Goal: Task Accomplishment & Management: Manage account settings

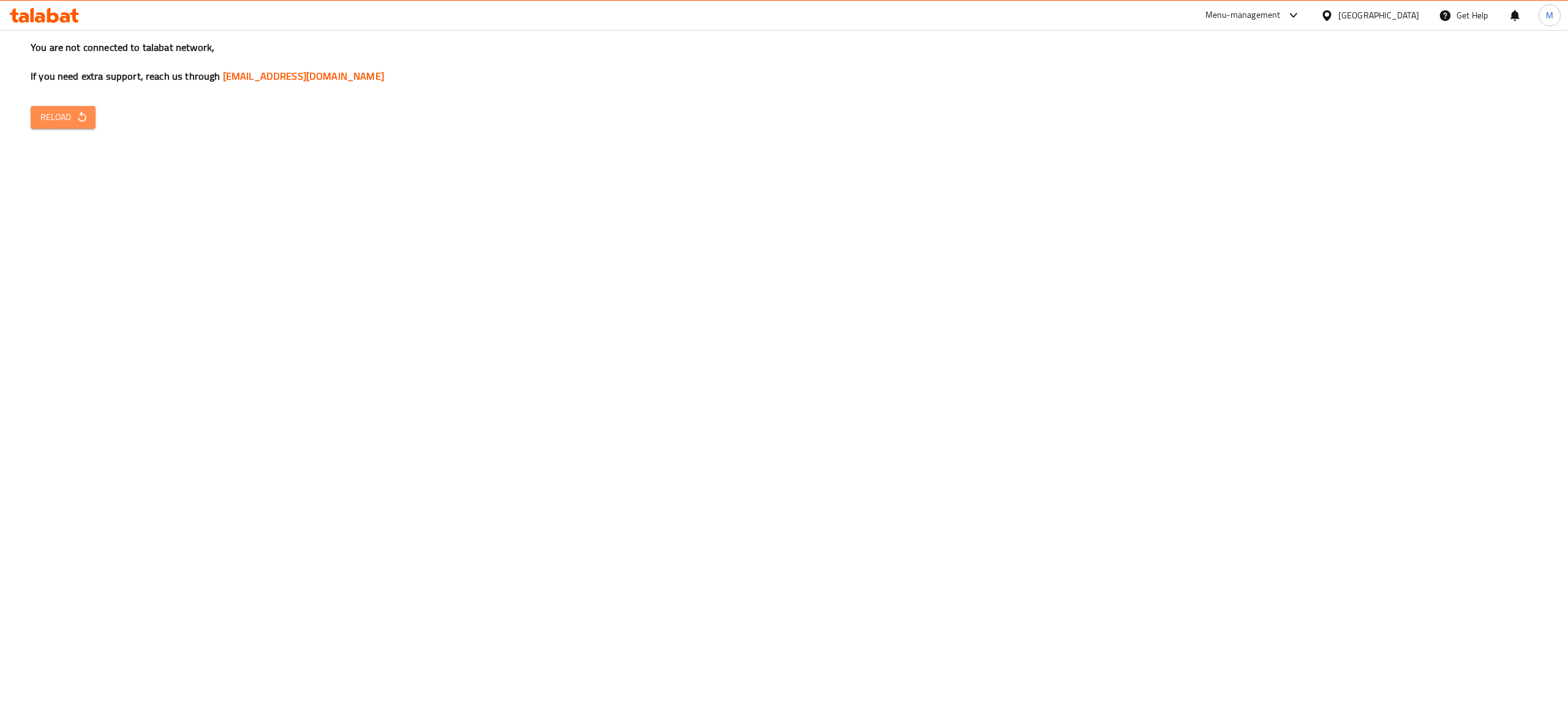
click at [58, 114] on span "Reload" at bounding box center [63, 117] width 45 height 15
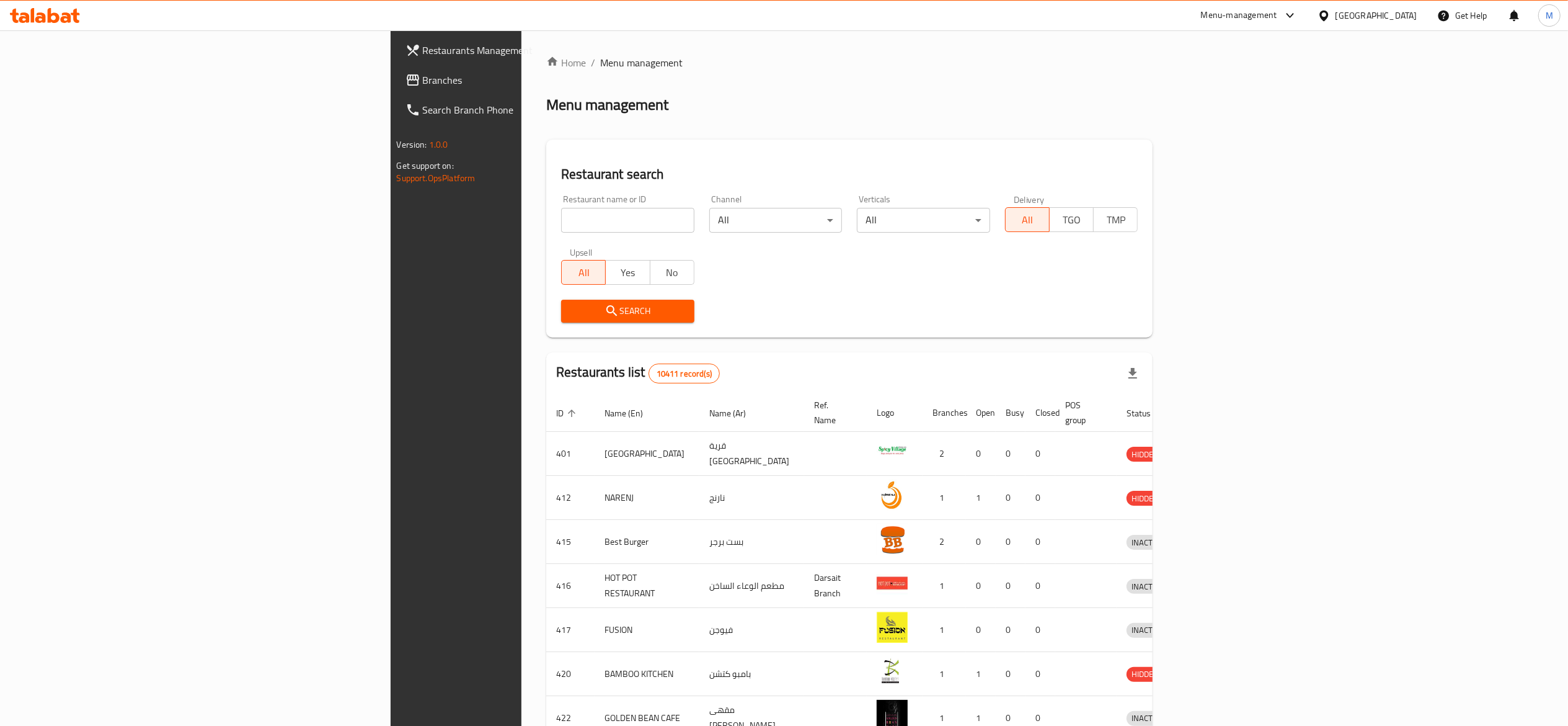
click at [561, 215] on input "search" at bounding box center [628, 220] width 133 height 25
type input "macro"
click button "Search" at bounding box center [628, 311] width 133 height 23
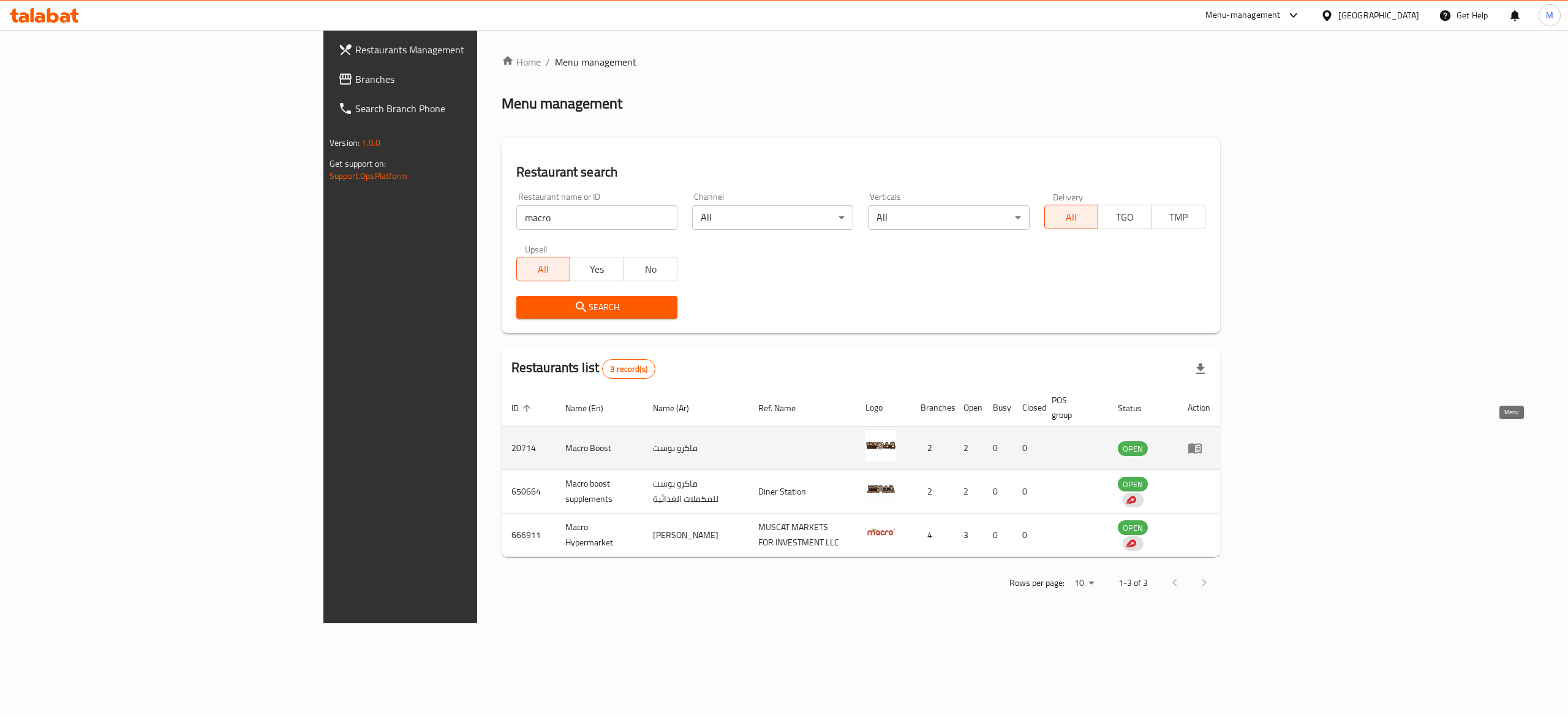
click at [1202, 441] on icon "enhanced table" at bounding box center [1195, 448] width 15 height 15
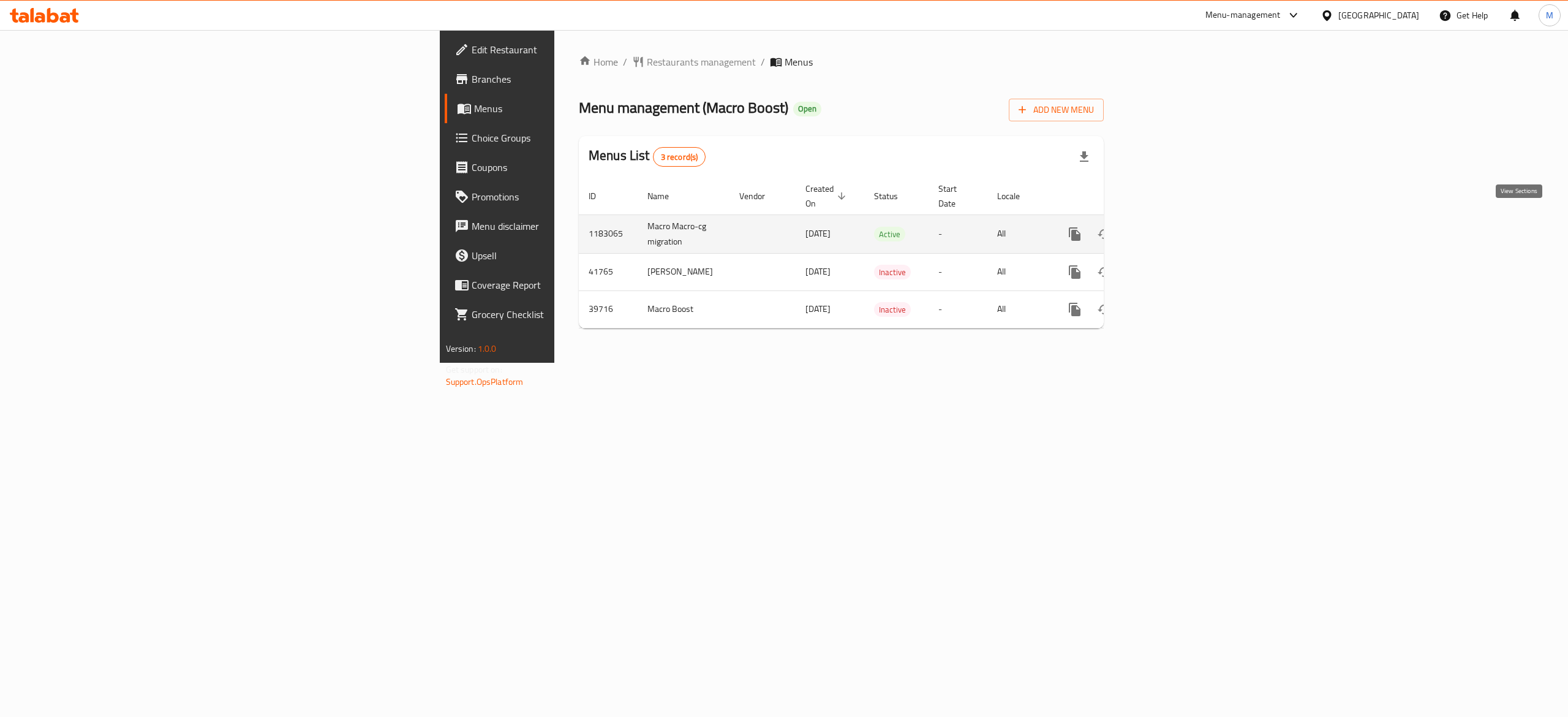
click at [1171, 227] on icon "enhanced table" at bounding box center [1163, 234] width 15 height 15
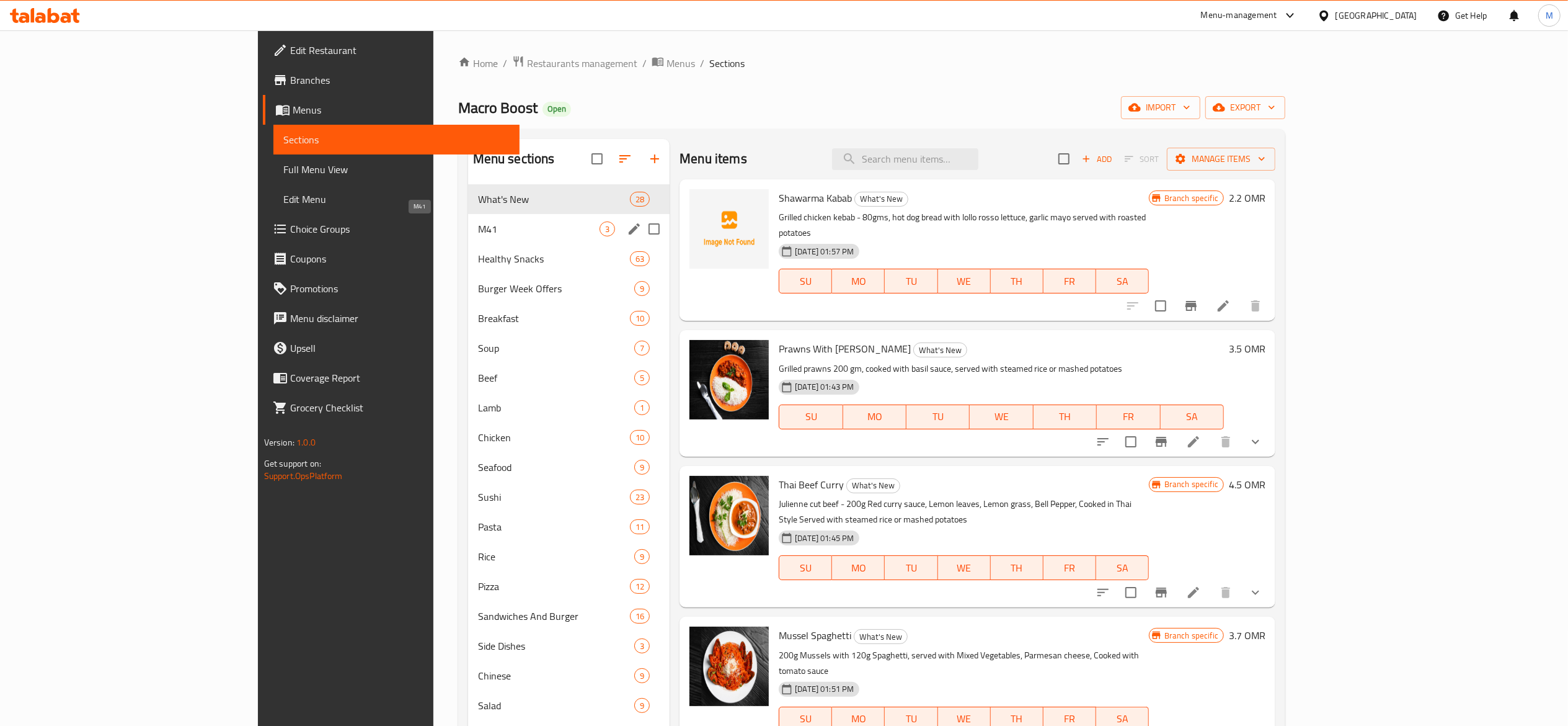
click at [478, 230] on span "M41" at bounding box center [539, 229] width 122 height 15
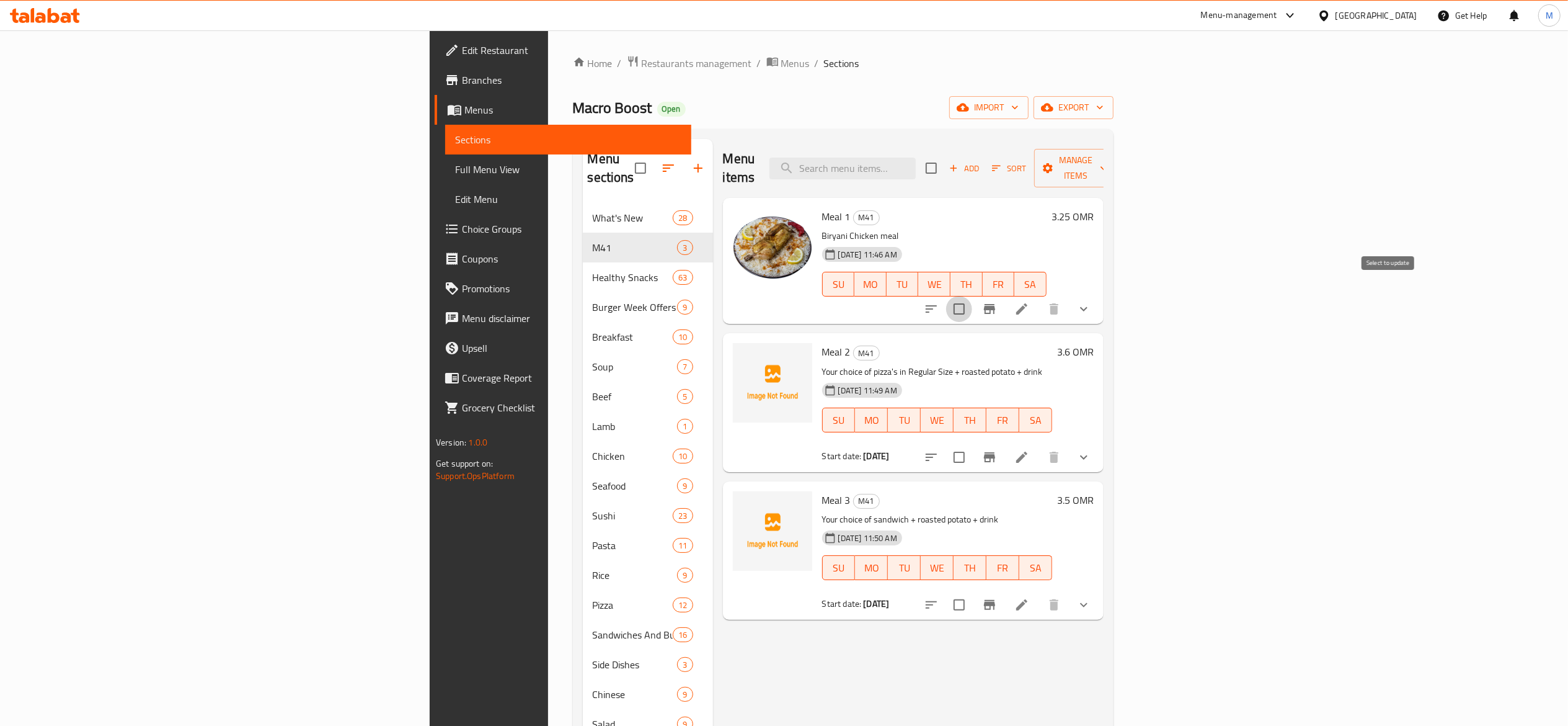
click at [972, 296] on input "checkbox" at bounding box center [959, 309] width 26 height 26
checkbox input "true"
click at [972, 444] on input "checkbox" at bounding box center [959, 457] width 26 height 26
checkbox input "true"
click at [972, 595] on input "checkbox" at bounding box center [959, 605] width 26 height 26
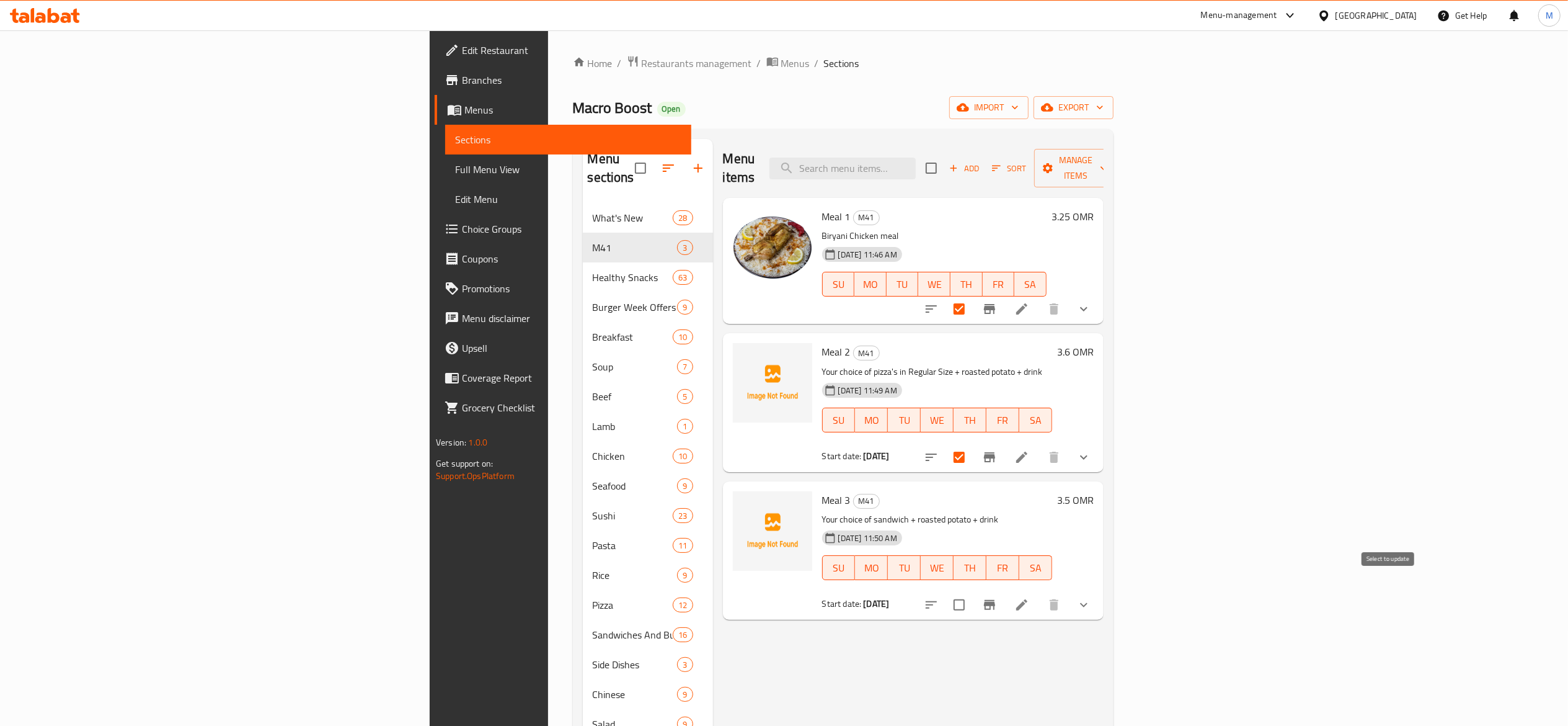
checkbox input "true"
click at [1005, 444] on button "Branch-specific-item" at bounding box center [990, 457] width 30 height 30
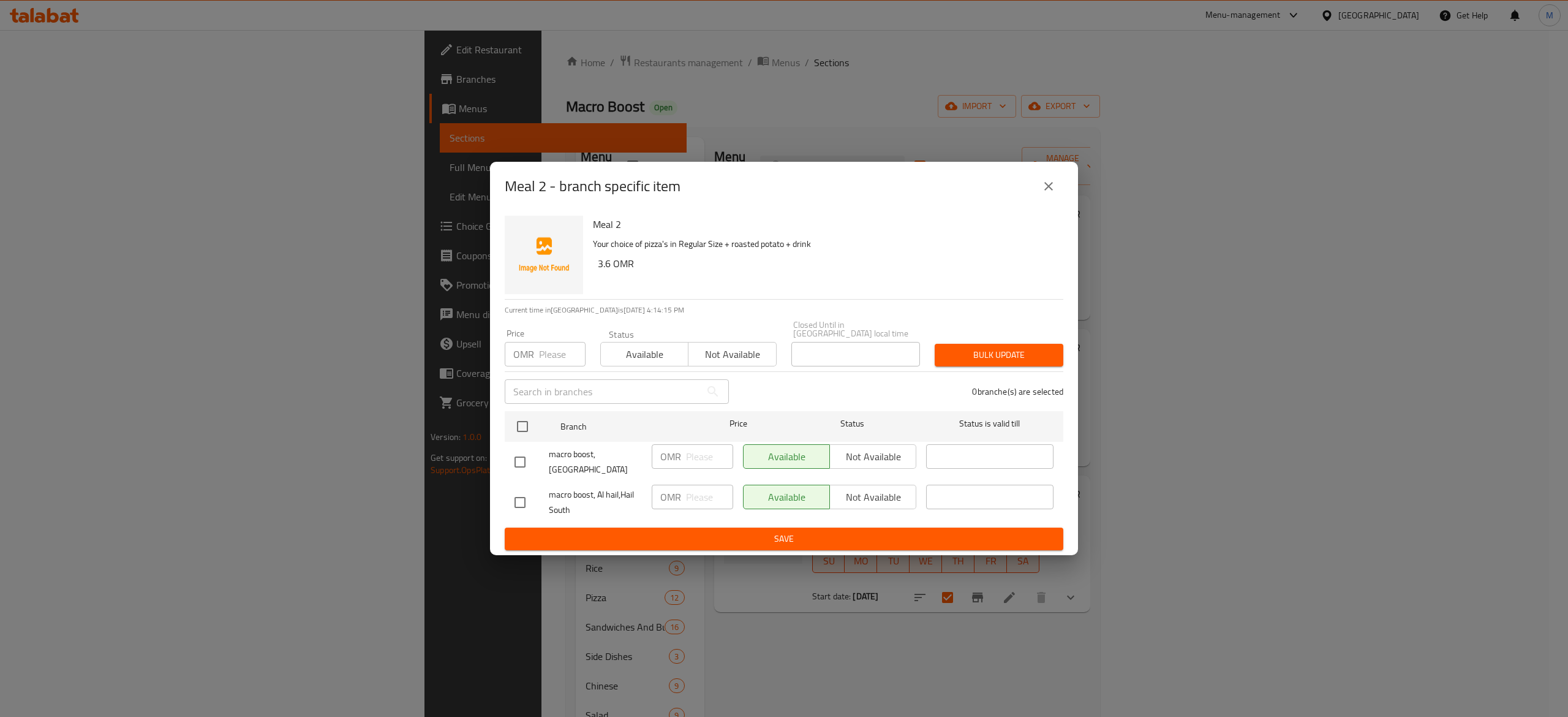
click at [863, 455] on div "Available Not available" at bounding box center [830, 456] width 173 height 24
click at [524, 425] on input "checkbox" at bounding box center [522, 426] width 26 height 26
checkbox input "true"
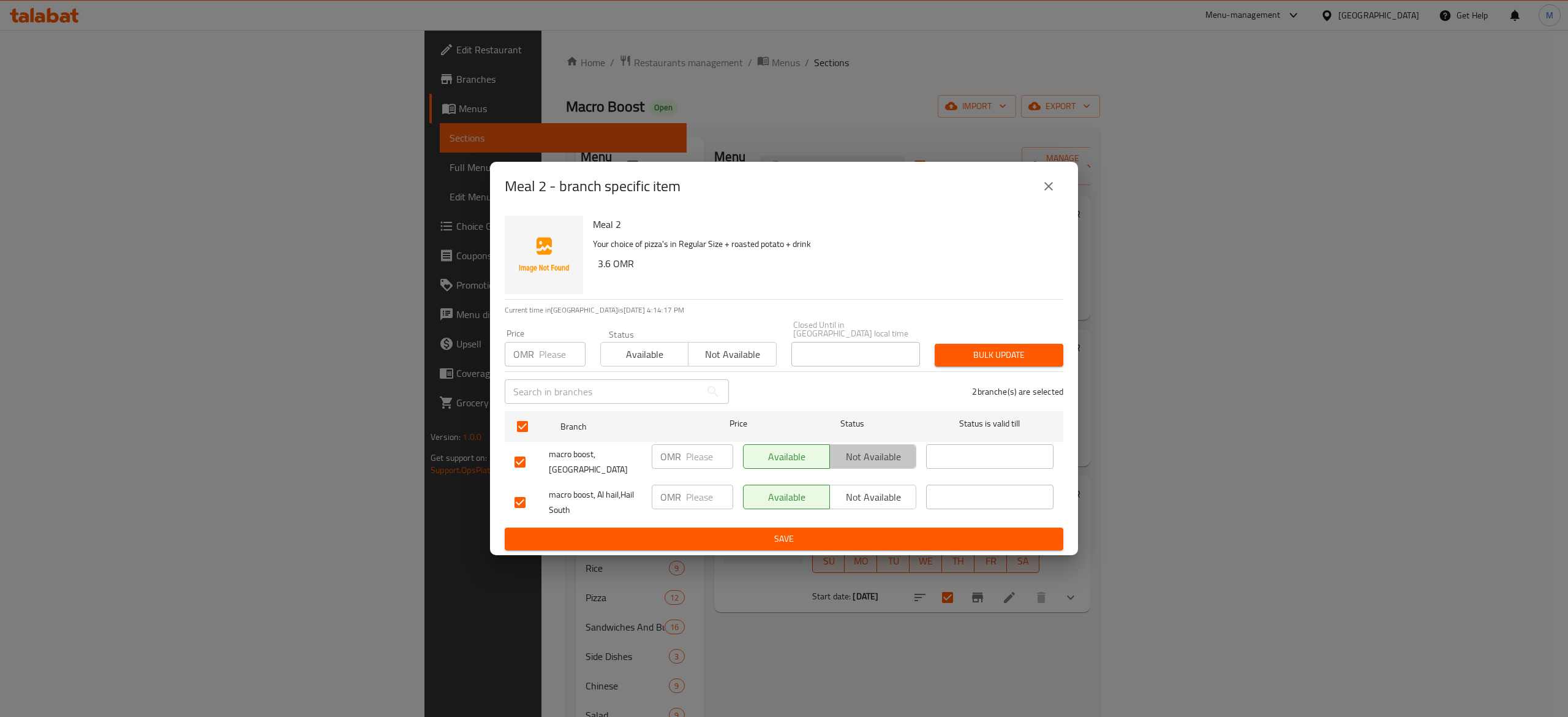
click at [878, 459] on span "Not available" at bounding box center [873, 457] width 77 height 17
click at [872, 488] on span "Not available" at bounding box center [873, 497] width 77 height 17
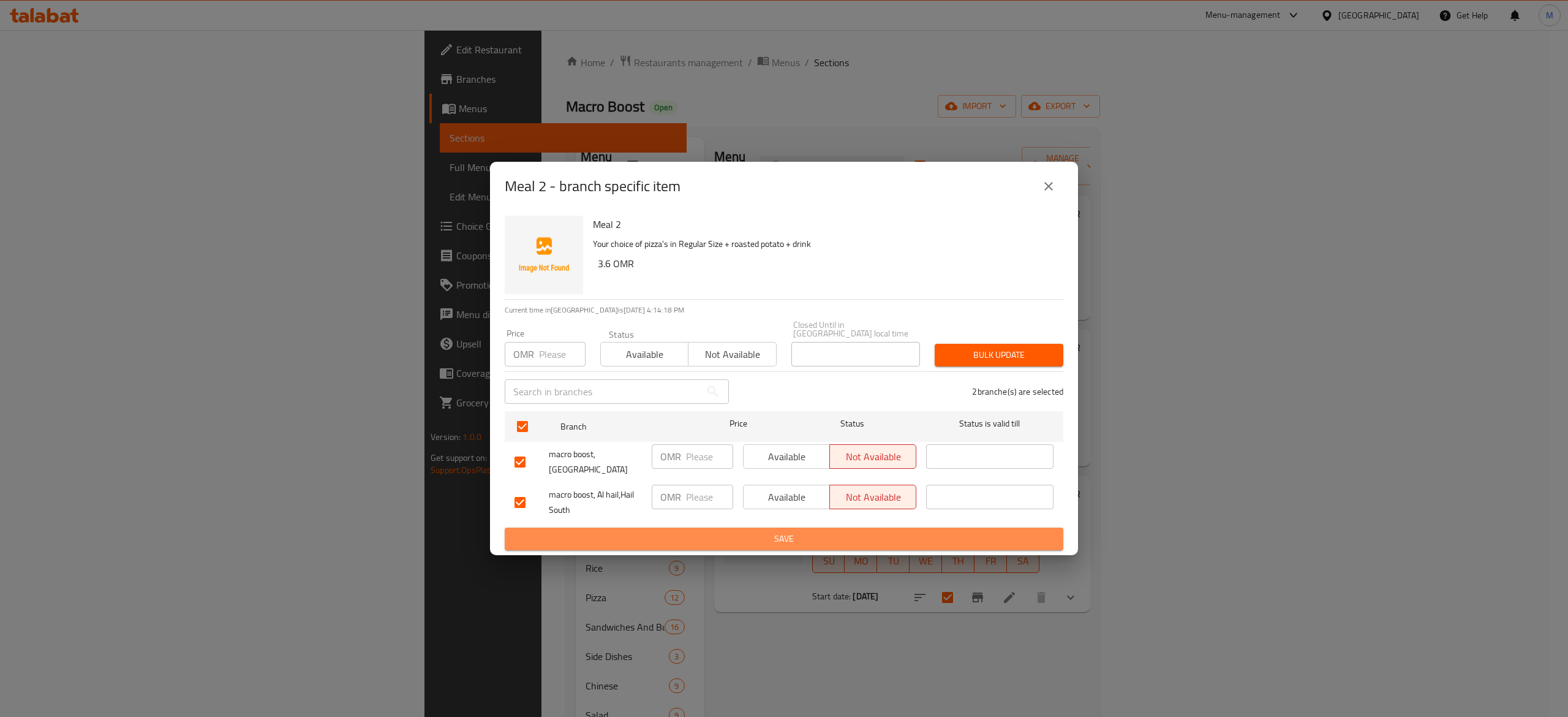
click at [829, 536] on span "Save" at bounding box center [784, 539] width 539 height 15
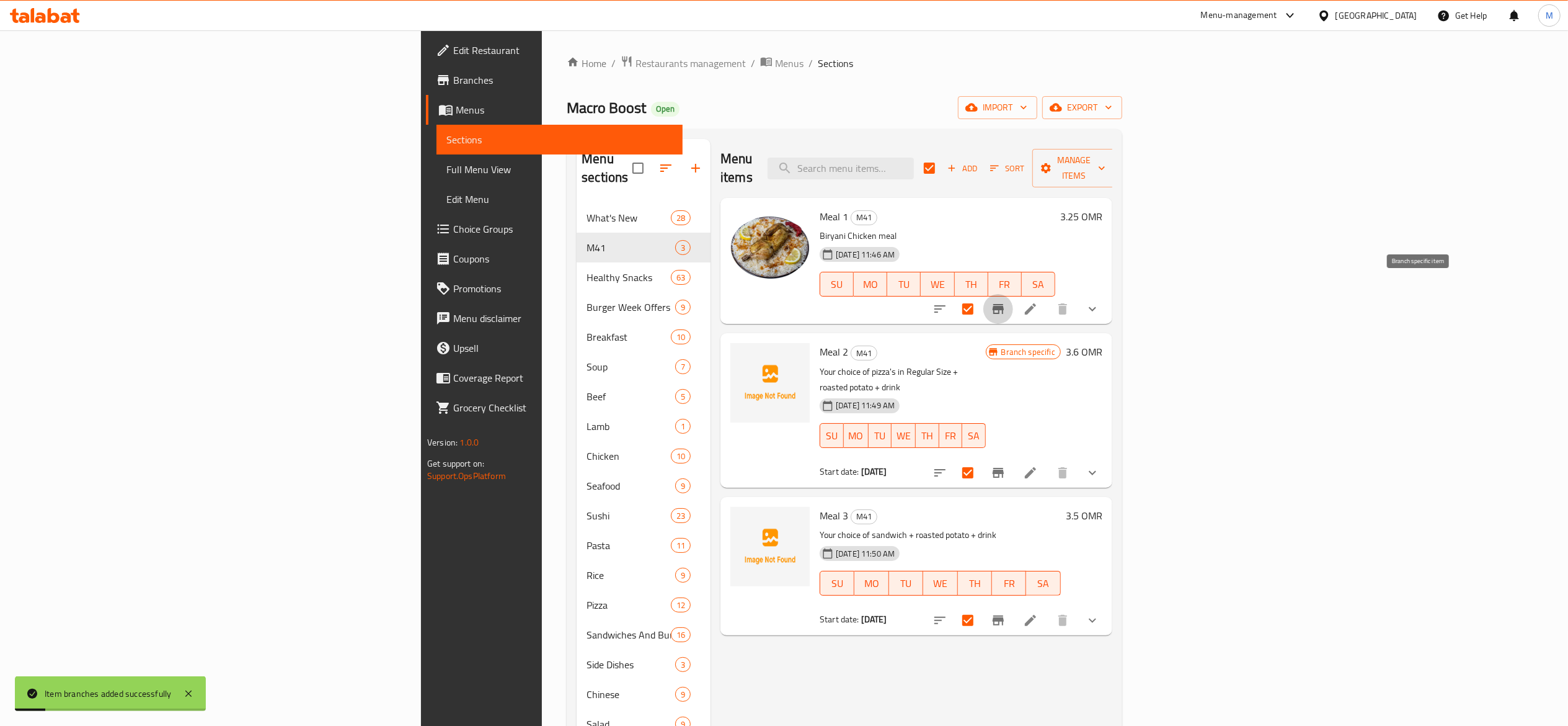
click at [1004, 304] on icon "Branch-specific-item" at bounding box center [998, 309] width 11 height 10
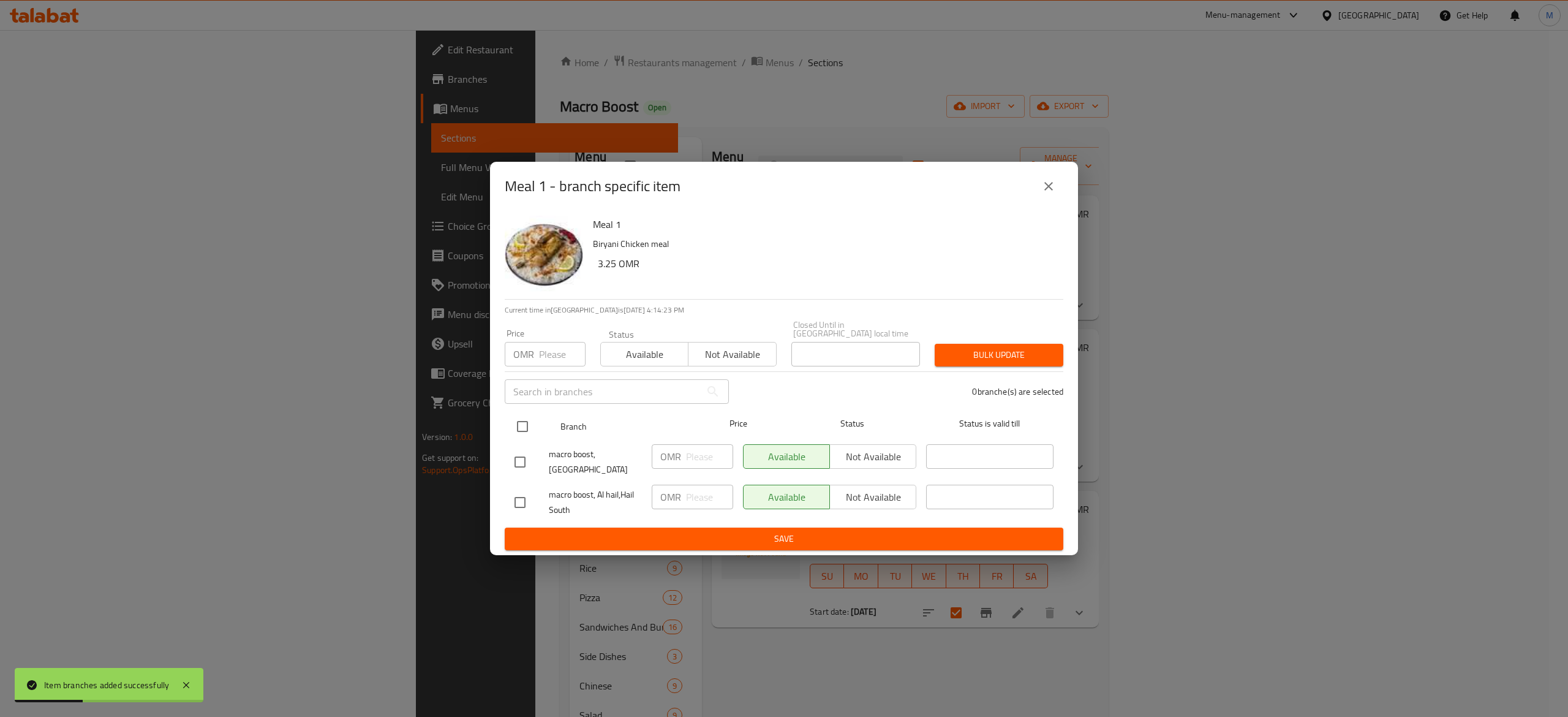
click at [520, 422] on input "checkbox" at bounding box center [522, 426] width 26 height 26
checkbox input "true"
click at [859, 458] on span "Not available" at bounding box center [873, 457] width 77 height 17
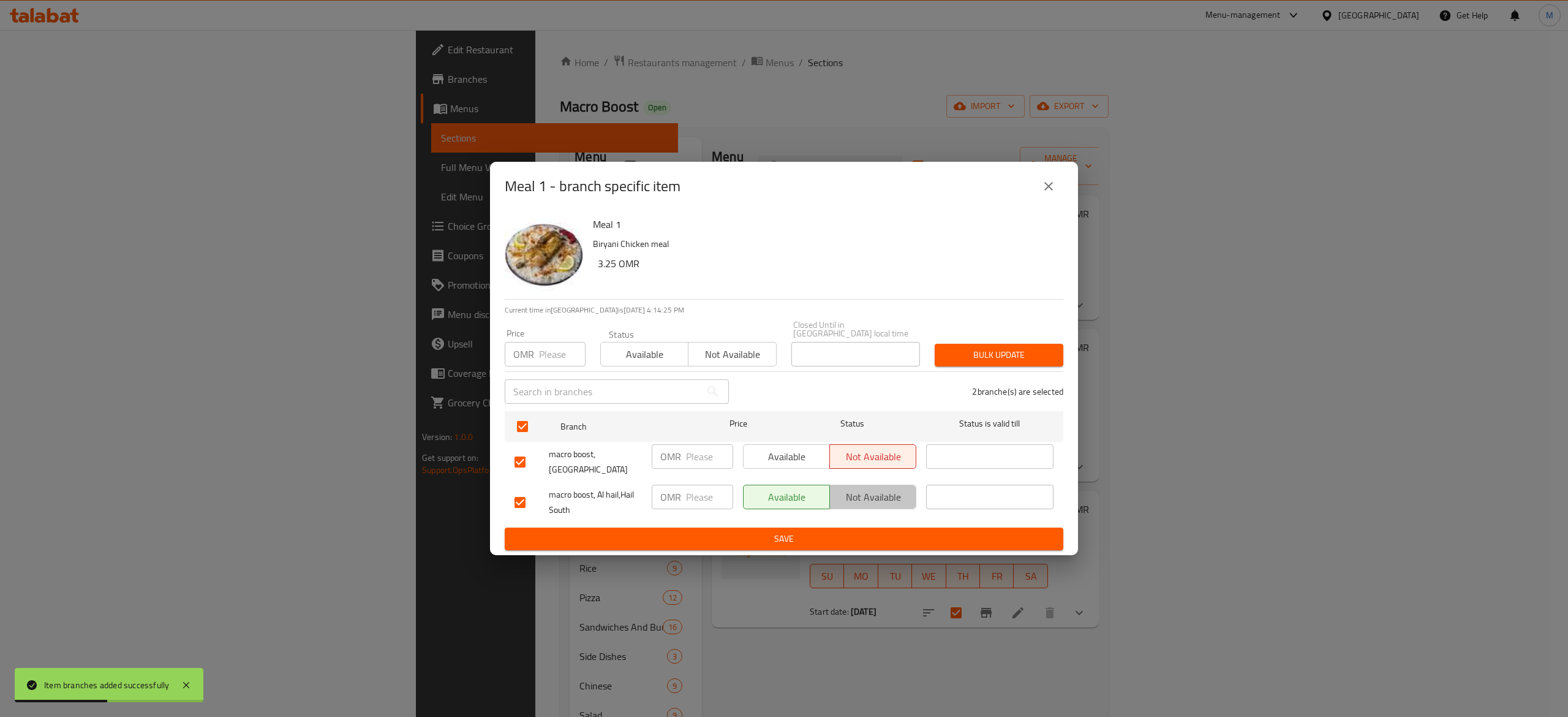
click at [857, 490] on span "Not available" at bounding box center [873, 497] width 77 height 17
click at [863, 538] on span "Save" at bounding box center [784, 539] width 539 height 15
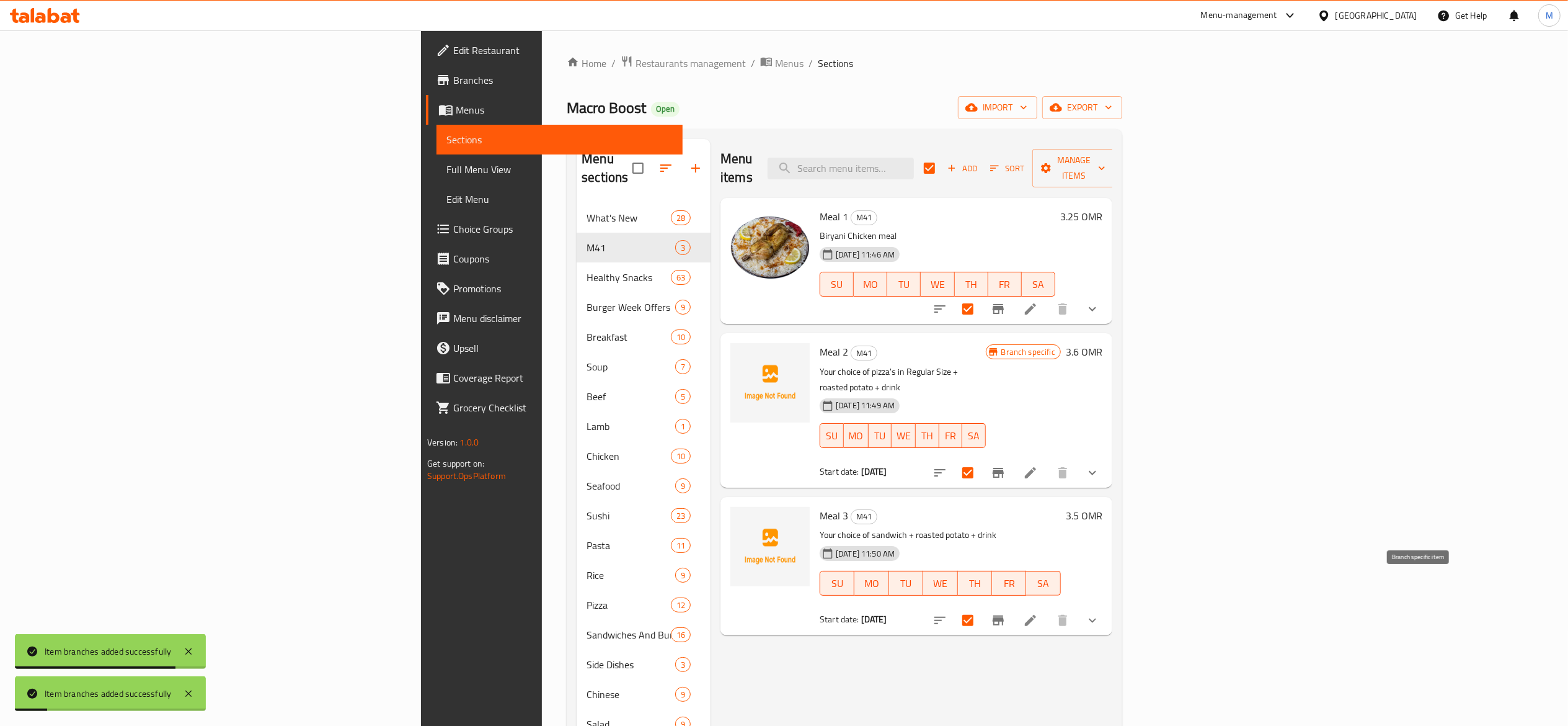
click at [1013, 605] on button "Branch-specific-item" at bounding box center [999, 620] width 30 height 30
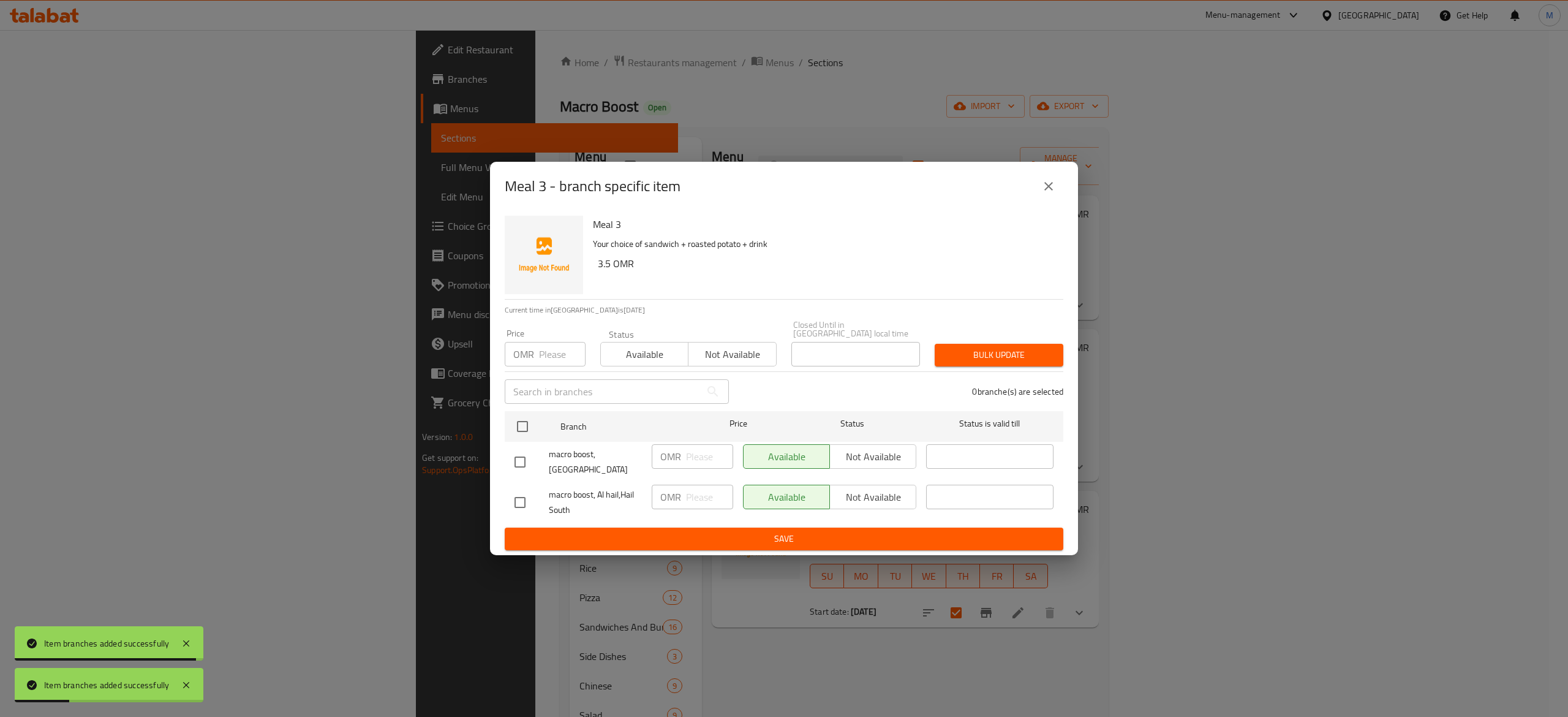
click at [868, 455] on div "Available Not available" at bounding box center [830, 456] width 173 height 24
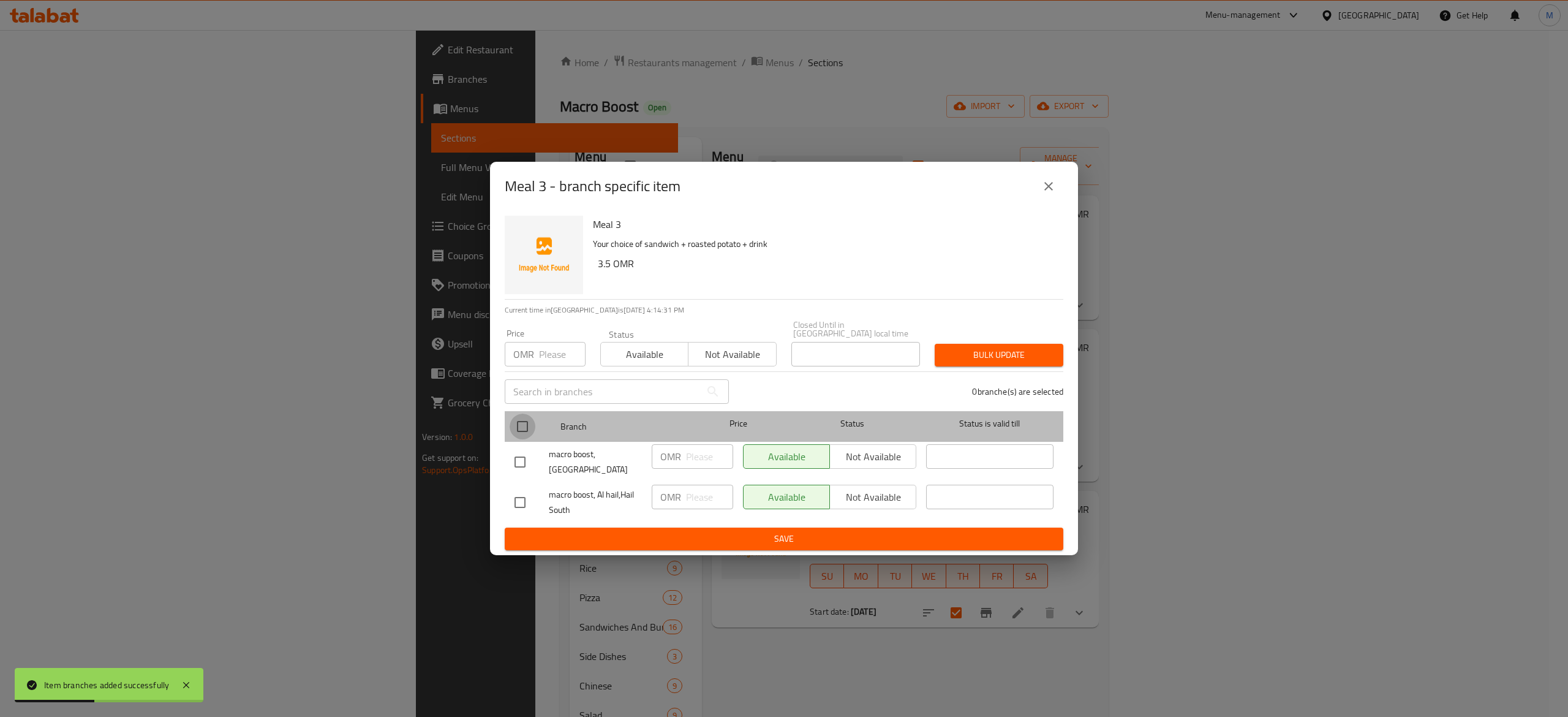
click at [523, 422] on input "checkbox" at bounding box center [522, 426] width 26 height 26
checkbox input "true"
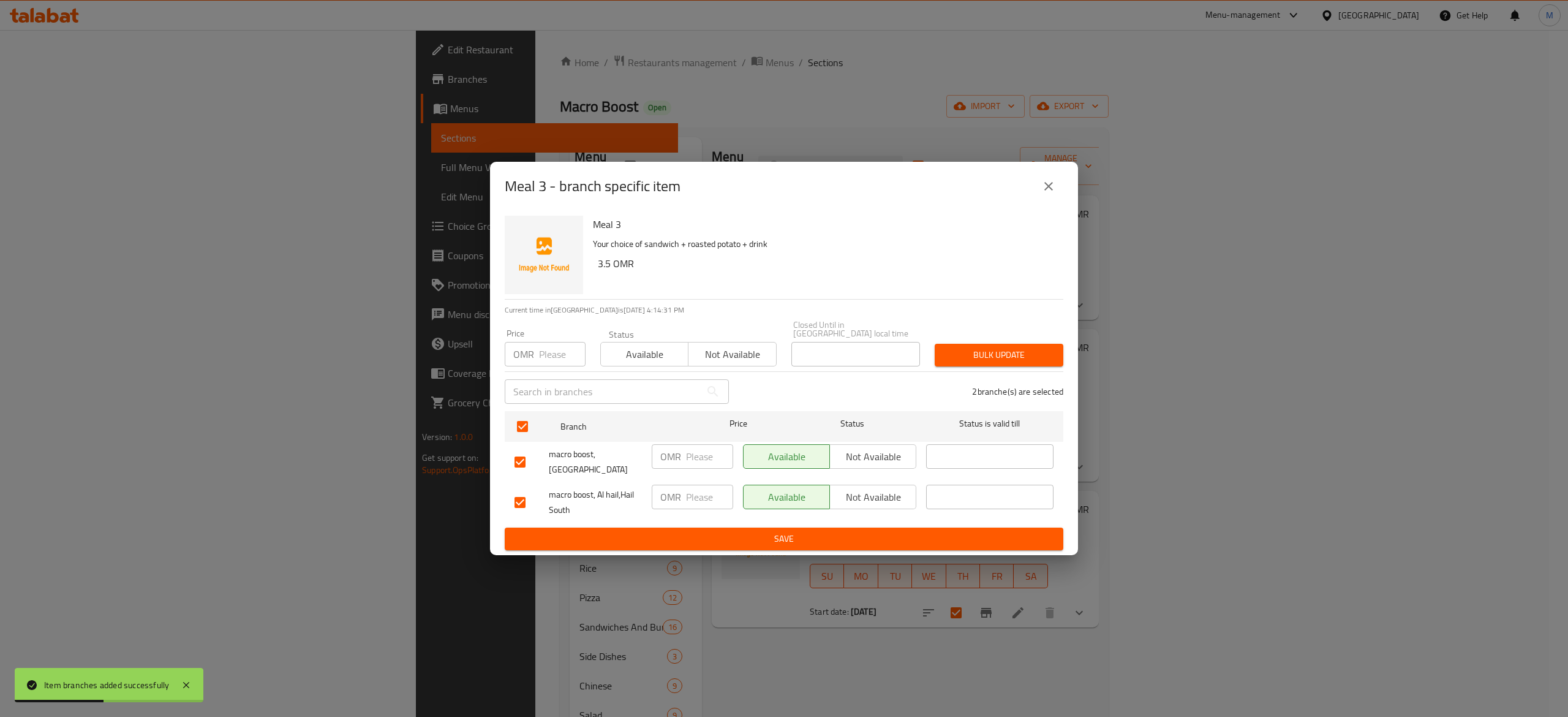
click at [867, 448] on span "Not available" at bounding box center [873, 457] width 77 height 17
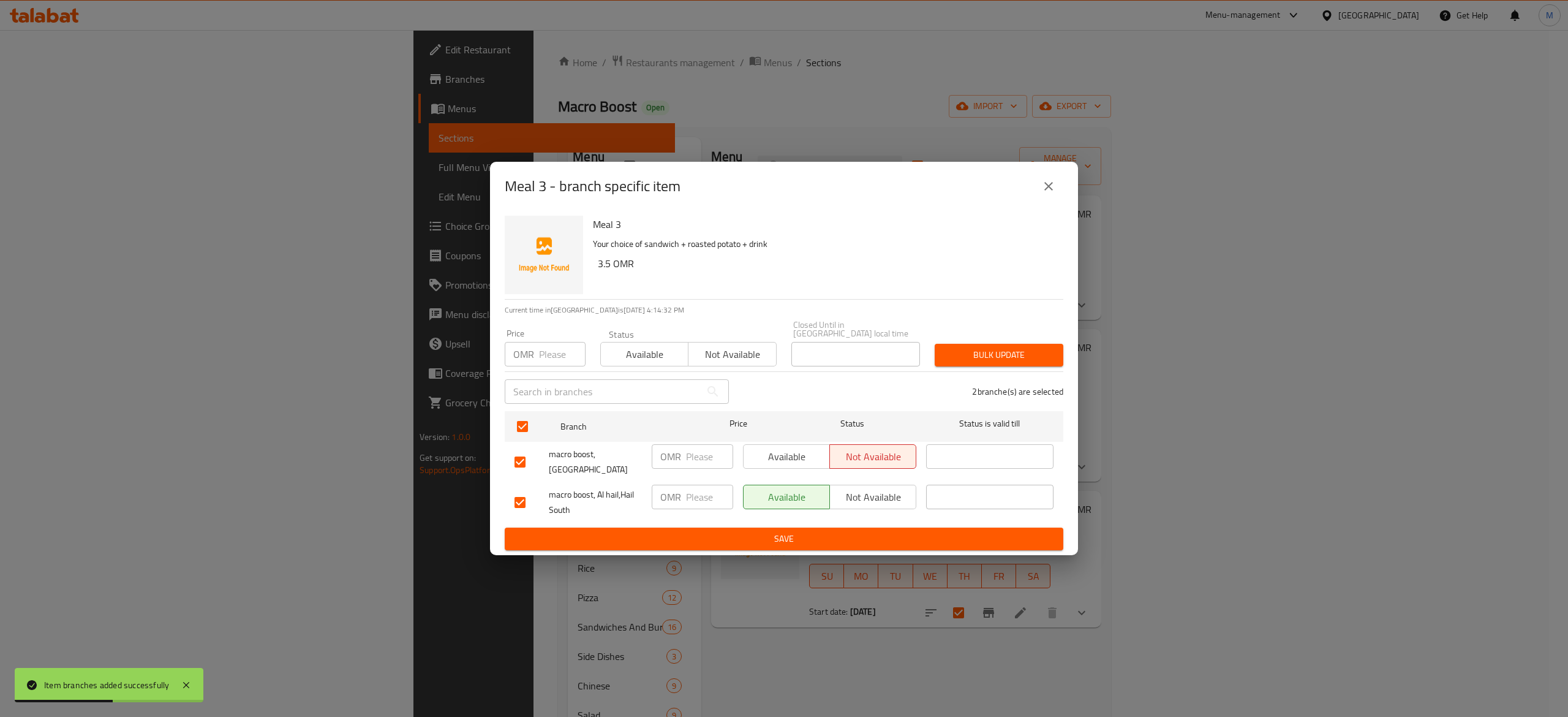
click at [863, 480] on div "Available Not available" at bounding box center [830, 502] width 183 height 45
click at [865, 488] on span "Not available" at bounding box center [873, 497] width 77 height 17
click at [812, 536] on span "Save" at bounding box center [784, 539] width 539 height 15
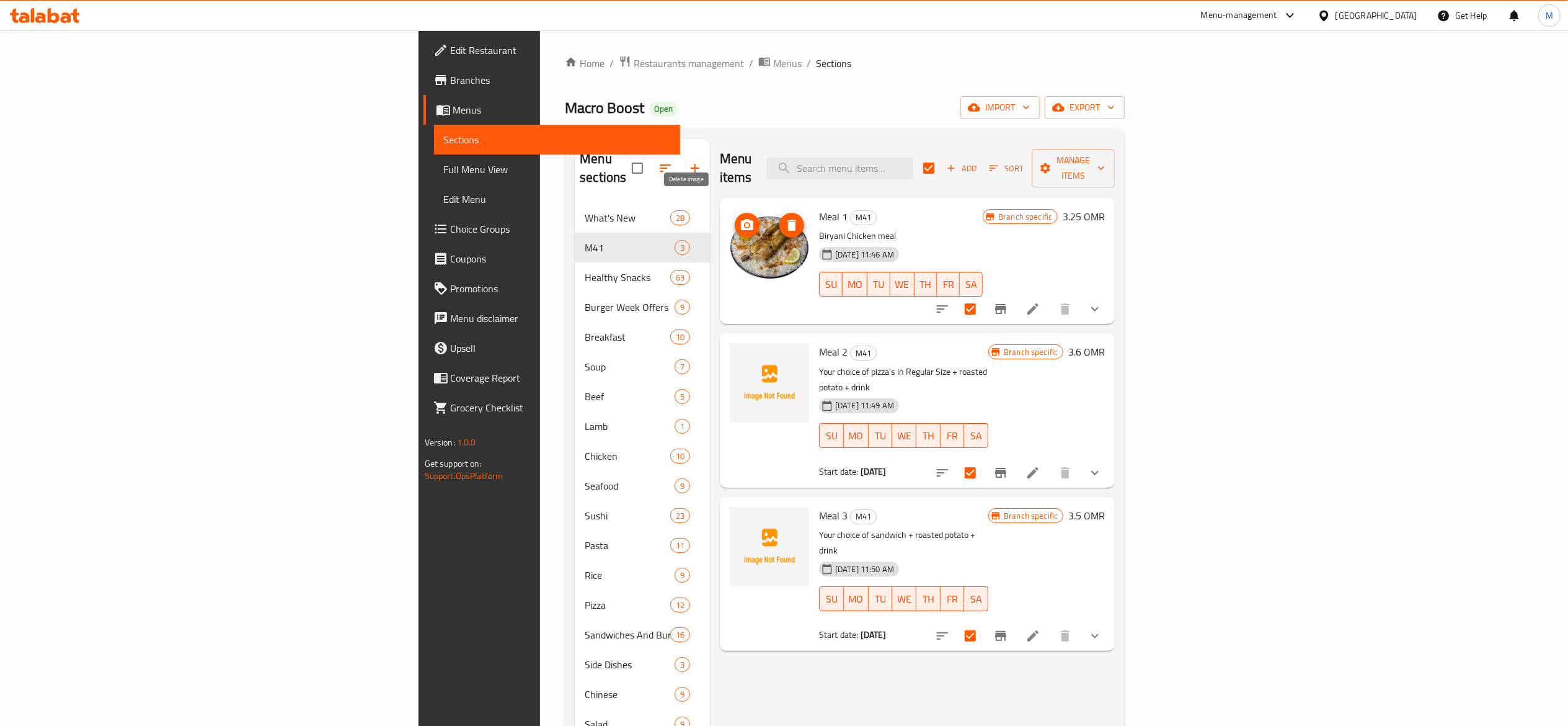
click at [784, 218] on icon "delete image" at bounding box center [792, 225] width 15 height 15
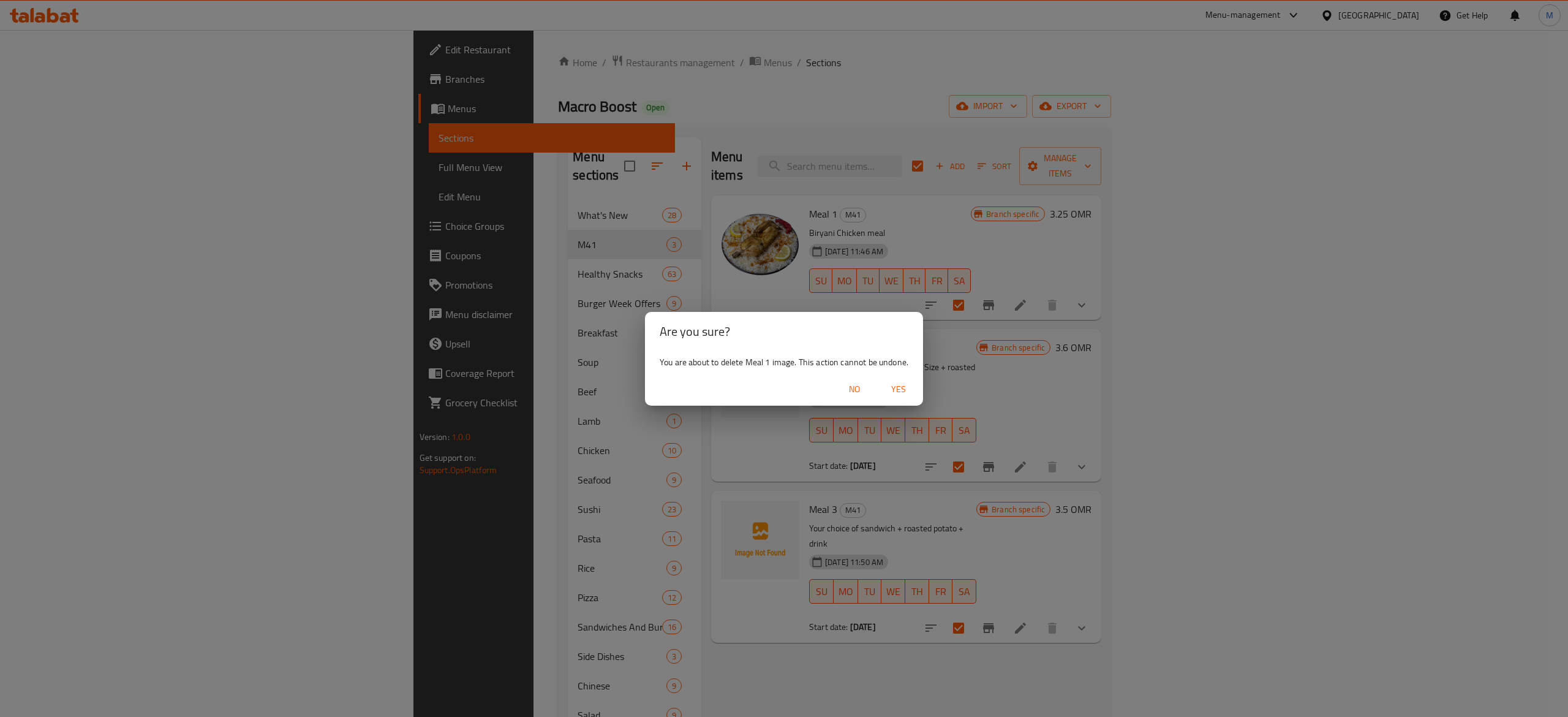
drag, startPoint x: 890, startPoint y: 377, endPoint x: 897, endPoint y: 384, distance: 9.9
click at [897, 384] on div "No Yes" at bounding box center [784, 389] width 278 height 32
click at [897, 384] on span "Yes" at bounding box center [898, 389] width 30 height 15
